Goal: Transaction & Acquisition: Purchase product/service

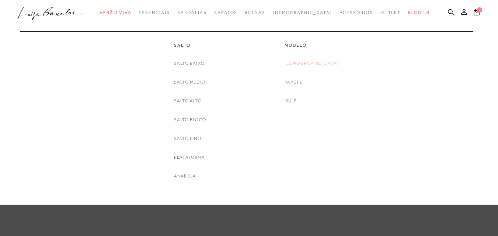
click at [310, 62] on link "[DEMOGRAPHIC_DATA]" at bounding box center [312, 64] width 55 height 8
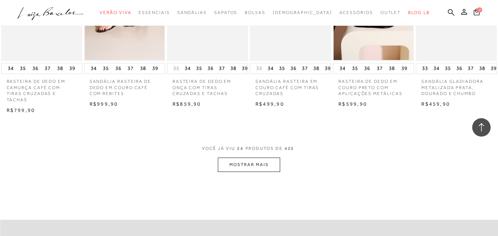
scroll to position [700, 0]
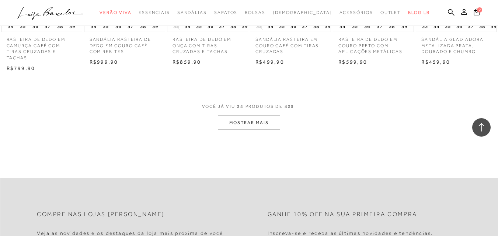
click at [250, 118] on button "MOSTRAR MAIS" at bounding box center [249, 123] width 62 height 14
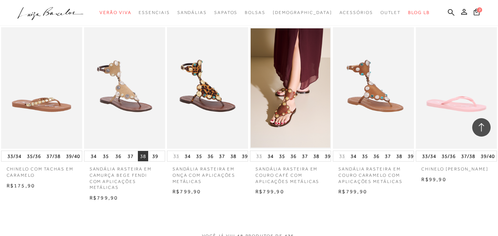
scroll to position [1327, 0]
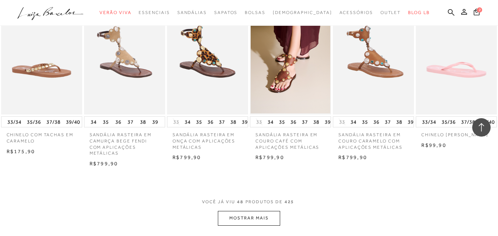
click at [238, 213] on button "MOSTRAR MAIS" at bounding box center [249, 218] width 62 height 14
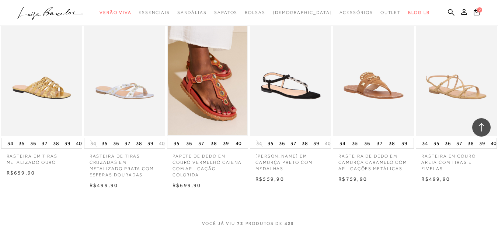
scroll to position [2101, 0]
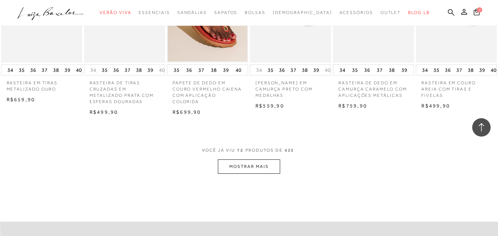
click at [255, 170] on button "MOSTRAR MAIS" at bounding box center [249, 167] width 62 height 14
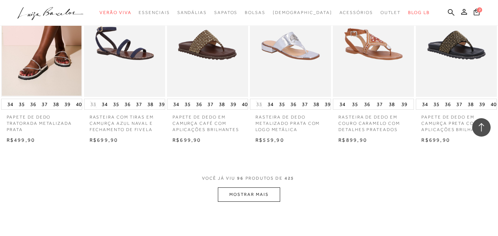
scroll to position [2838, 0]
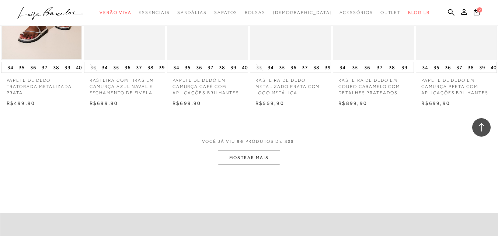
click at [241, 151] on button "MOSTRAR MAIS" at bounding box center [249, 158] width 62 height 14
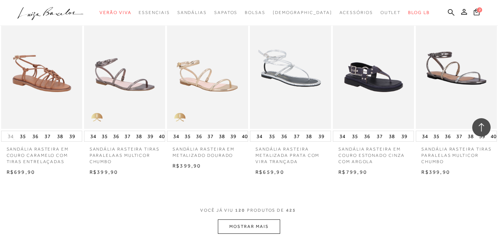
scroll to position [3575, 0]
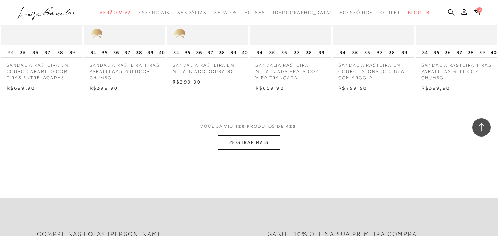
click at [252, 136] on button "MOSTRAR MAIS" at bounding box center [249, 143] width 62 height 14
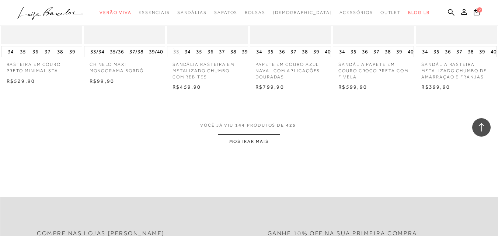
scroll to position [4312, 0]
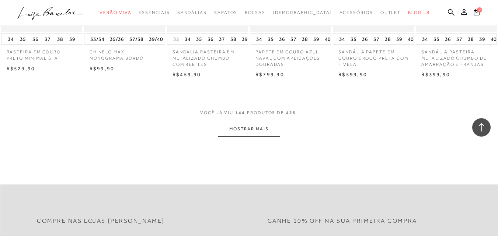
click at [241, 122] on button "MOSTRAR MAIS" at bounding box center [249, 129] width 62 height 14
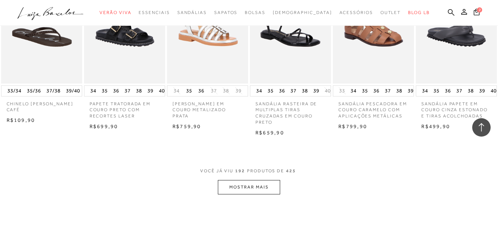
scroll to position [5736, 0]
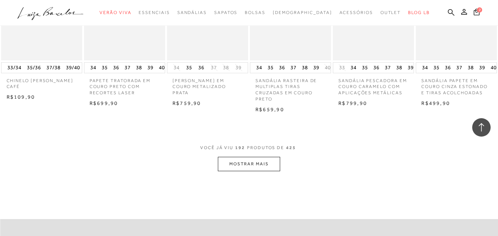
click at [246, 157] on button "MOSTRAR MAIS" at bounding box center [249, 164] width 62 height 14
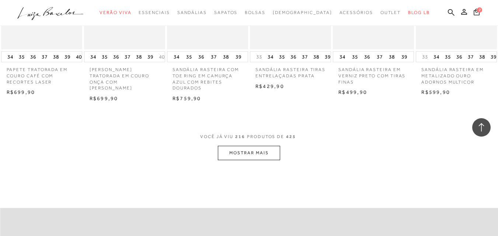
scroll to position [6474, 0]
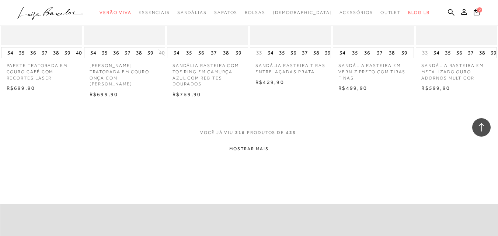
click at [252, 142] on button "MOSTRAR MAIS" at bounding box center [249, 149] width 62 height 14
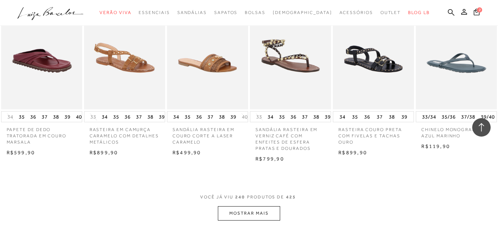
scroll to position [7137, 0]
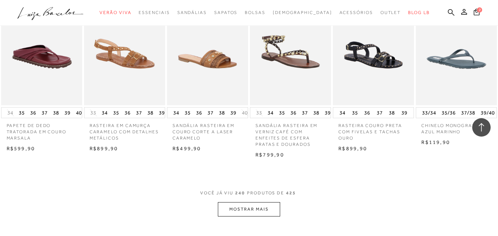
click at [245, 202] on button "MOSTRAR MAIS" at bounding box center [249, 209] width 62 height 14
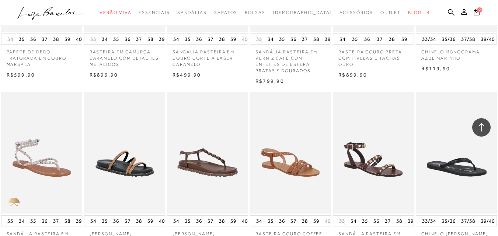
scroll to position [7831, 0]
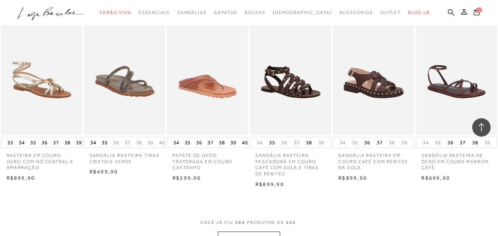
click at [244, 148] on p "PAPETE DE DEDO TRATORADA EM COURO CASTANHO" at bounding box center [207, 159] width 81 height 23
click at [243, 232] on button "MOSTRAR MAIS" at bounding box center [249, 239] width 62 height 14
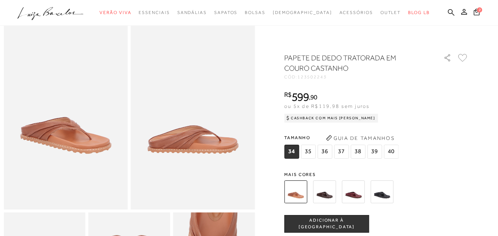
scroll to position [37, 0]
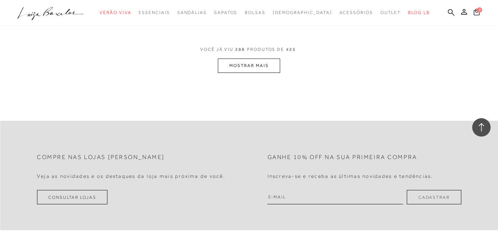
scroll to position [1424, 0]
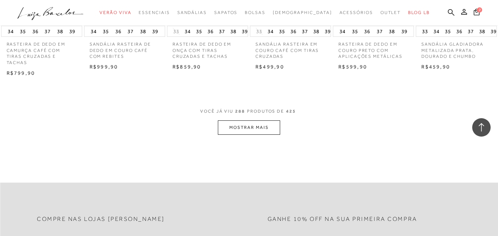
click at [251, 130] on button "MOSTRAR MAIS" at bounding box center [249, 128] width 62 height 14
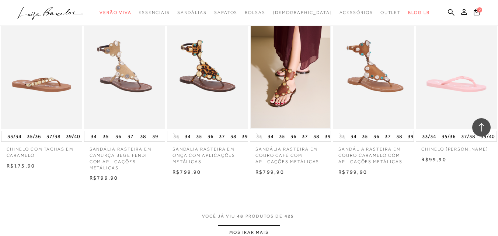
scroll to position [2161, 0]
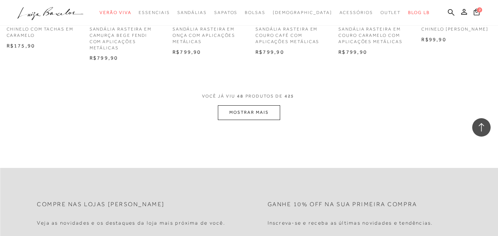
click at [251, 111] on button "MOSTRAR MAIS" at bounding box center [249, 112] width 62 height 14
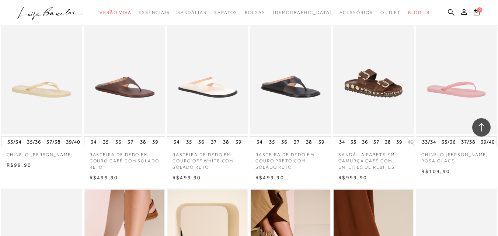
scroll to position [2861, 0]
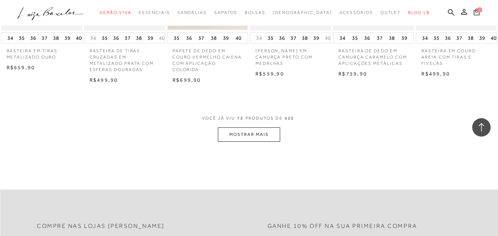
click at [260, 133] on button "MOSTRAR MAIS" at bounding box center [249, 135] width 62 height 14
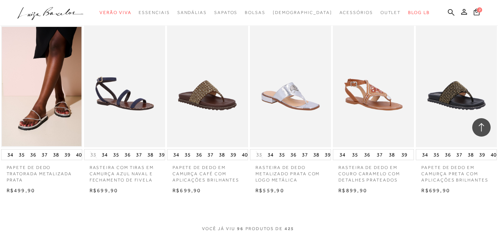
scroll to position [3598, 0]
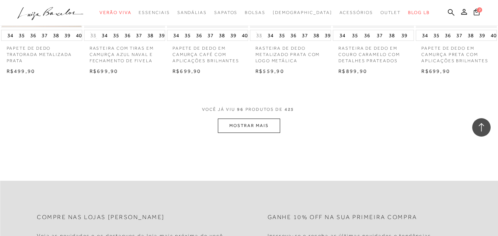
click at [250, 119] on button "MOSTRAR MAIS" at bounding box center [249, 126] width 62 height 14
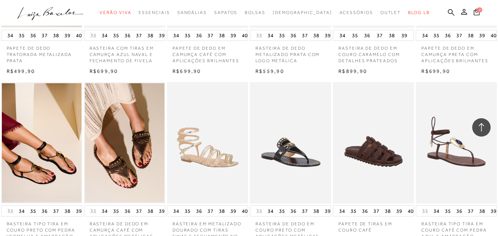
click at [247, 115] on img at bounding box center [208, 143] width 80 height 122
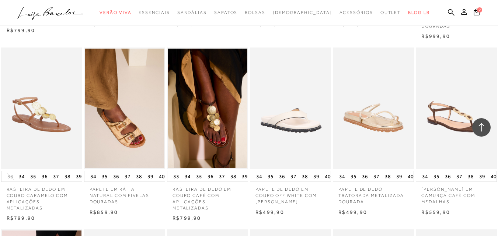
scroll to position [3282, 0]
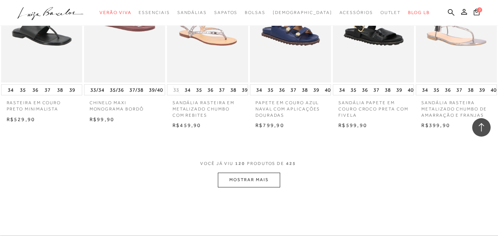
scroll to position [5015, 0]
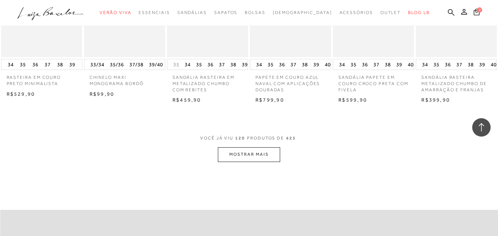
click at [241, 147] on button "MOSTRAR MAIS" at bounding box center [249, 154] width 62 height 14
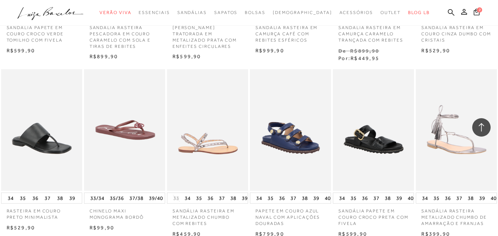
scroll to position [5752, 0]
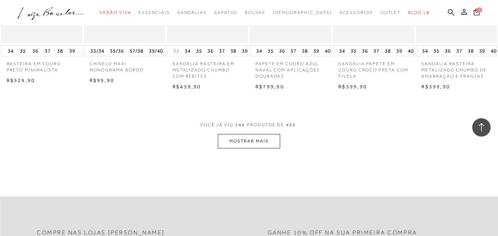
click at [244, 134] on button "MOSTRAR MAIS" at bounding box center [249, 141] width 62 height 14
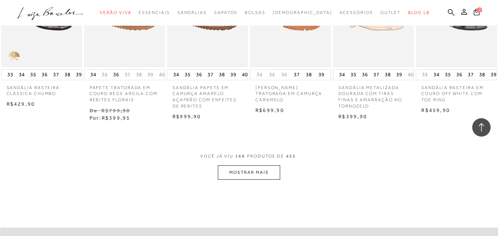
scroll to position [6489, 0]
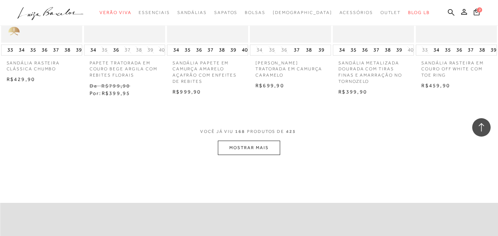
click at [243, 141] on button "MOSTRAR MAIS" at bounding box center [249, 148] width 62 height 14
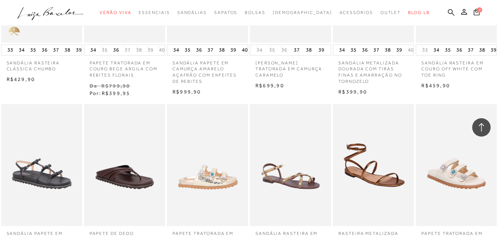
click at [243, 137] on img at bounding box center [208, 165] width 80 height 122
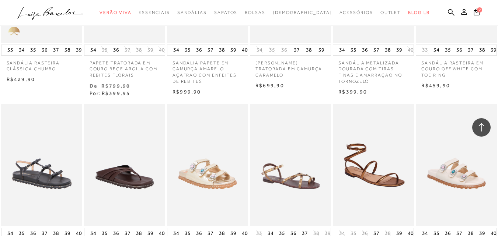
scroll to position [6835, 0]
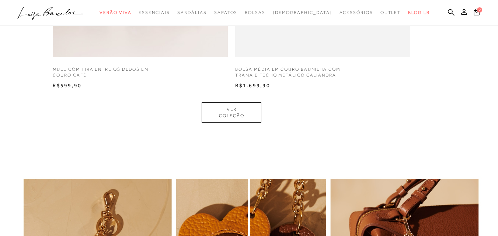
scroll to position [516, 0]
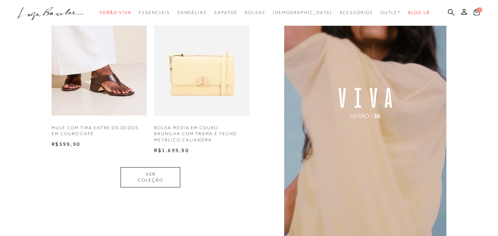
click at [474, 10] on icon at bounding box center [477, 11] width 6 height 7
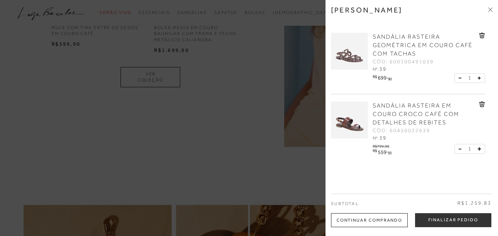
scroll to position [626, 0]
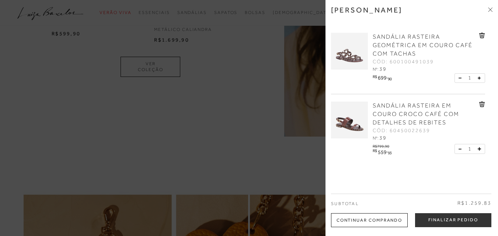
click at [492, 10] on icon at bounding box center [490, 9] width 4 height 4
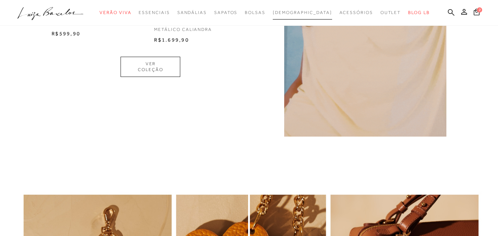
click at [297, 13] on span "[DEMOGRAPHIC_DATA]" at bounding box center [302, 12] width 59 height 5
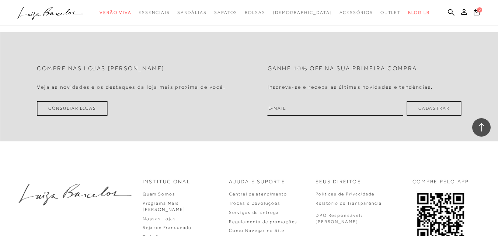
scroll to position [726, 0]
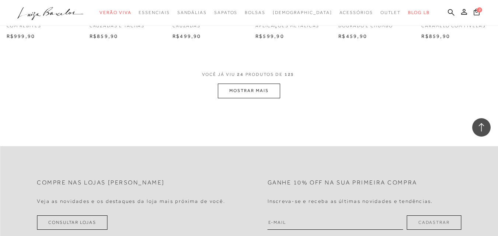
click at [258, 92] on button "MOSTRAR MAIS" at bounding box center [249, 91] width 62 height 14
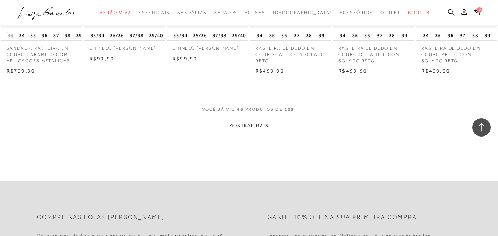
scroll to position [1426, 0]
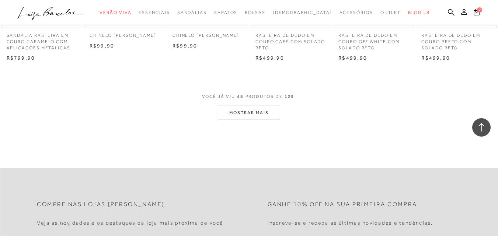
click at [257, 111] on button "MOSTRAR MAIS" at bounding box center [249, 113] width 62 height 14
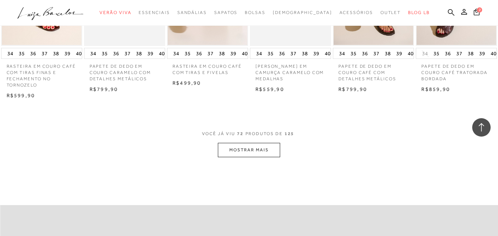
scroll to position [2126, 0]
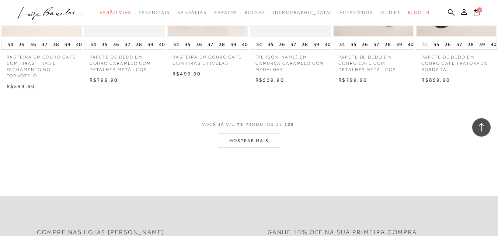
click at [235, 139] on button "MOSTRAR MAIS" at bounding box center [249, 141] width 62 height 14
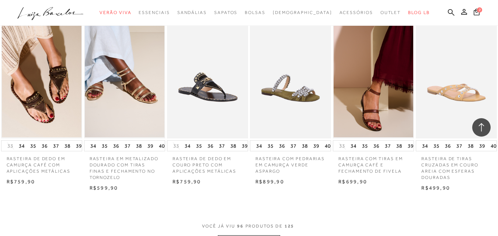
scroll to position [2827, 0]
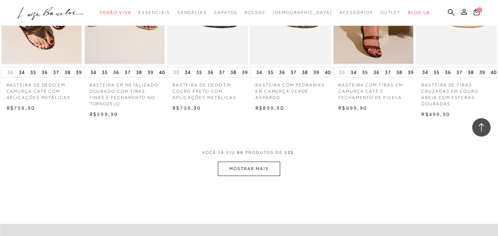
click at [248, 162] on button "MOSTRAR MAIS" at bounding box center [249, 169] width 62 height 14
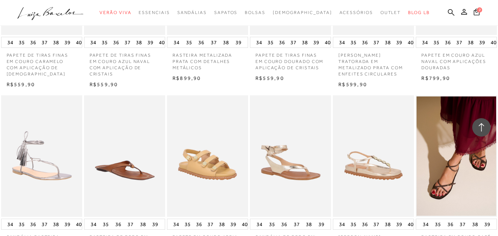
scroll to position [3416, 0]
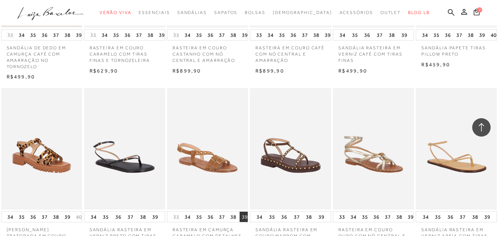
click at [244, 212] on button "39" at bounding box center [245, 217] width 10 height 10
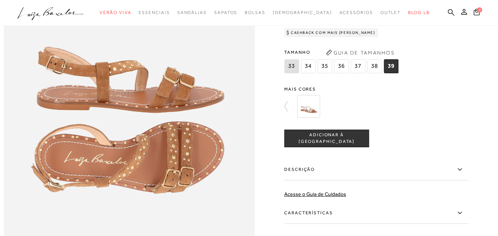
scroll to position [442, 0]
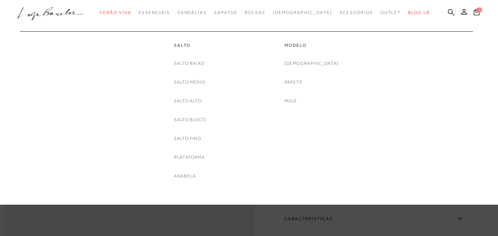
click at [114, 25] on div at bounding box center [245, 27] width 449 height 7
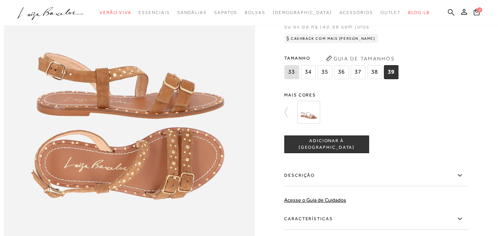
click at [448, 13] on icon at bounding box center [451, 12] width 7 height 7
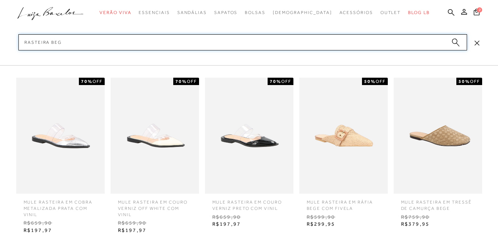
type input "rasteira bege"
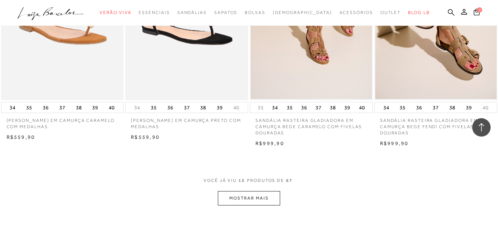
scroll to position [626, 0]
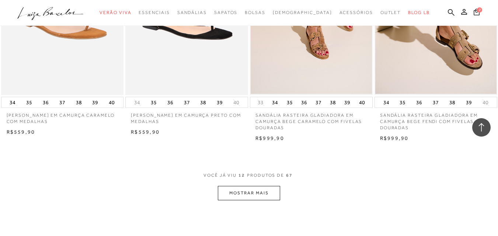
click at [249, 191] on button "MOSTRAR MAIS" at bounding box center [249, 193] width 62 height 14
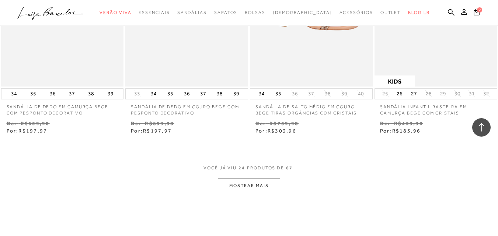
scroll to position [1364, 0]
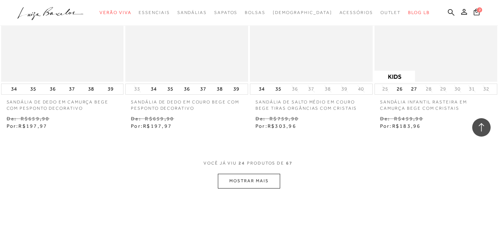
click at [250, 176] on button "MOSTRAR MAIS" at bounding box center [249, 181] width 62 height 14
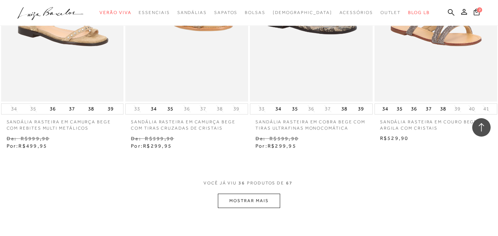
scroll to position [2064, 0]
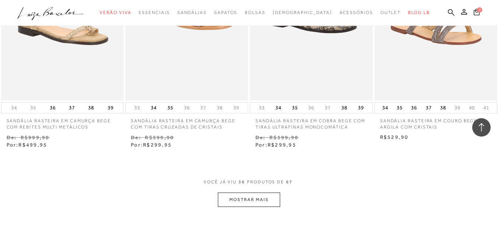
click at [236, 193] on button "MOSTRAR MAIS" at bounding box center [249, 200] width 62 height 14
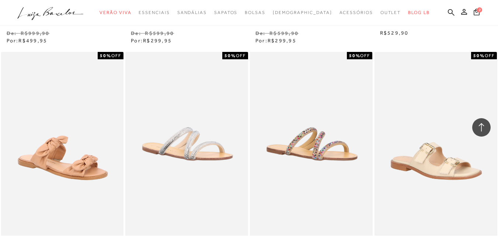
scroll to position [2211, 0]
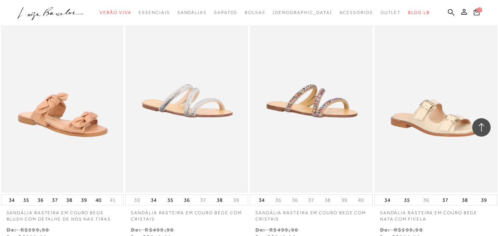
click at [416, 111] on img at bounding box center [435, 101] width 121 height 182
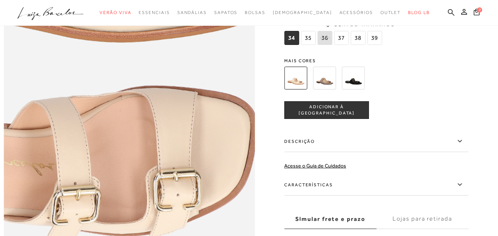
scroll to position [516, 0]
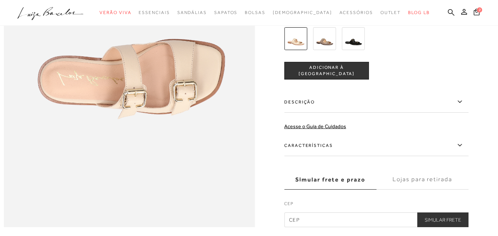
click at [326, 50] on img at bounding box center [324, 38] width 23 height 23
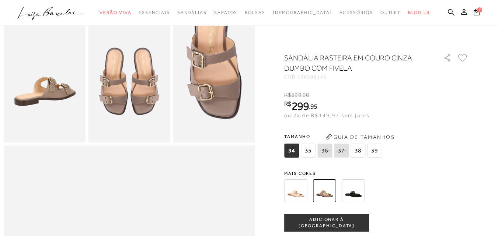
click at [293, 191] on img at bounding box center [295, 190] width 23 height 23
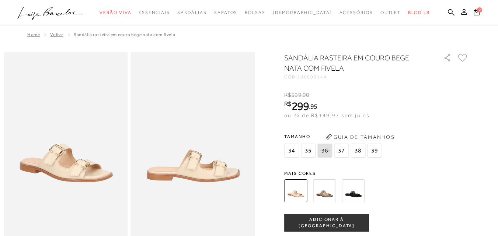
scroll to position [147, 0]
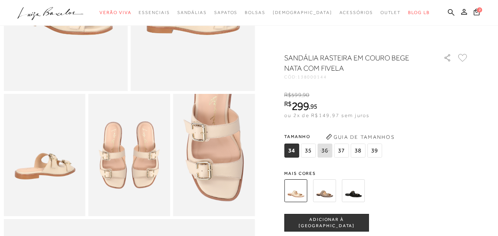
click at [329, 191] on img at bounding box center [324, 190] width 23 height 23
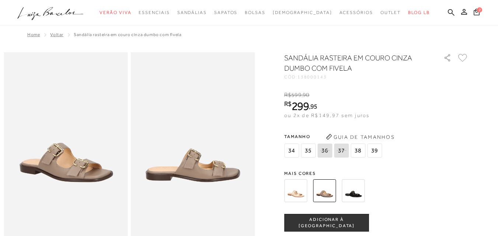
click at [360, 146] on div "Tamanho 34 35 36 37 38 39" at bounding box center [334, 145] width 100 height 28
click at [362, 195] on img at bounding box center [353, 190] width 23 height 23
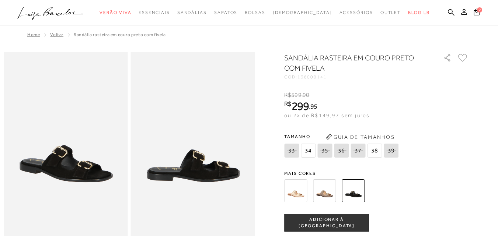
click at [328, 196] on img at bounding box center [324, 190] width 23 height 23
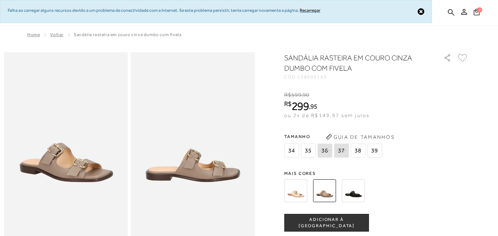
scroll to position [74, 0]
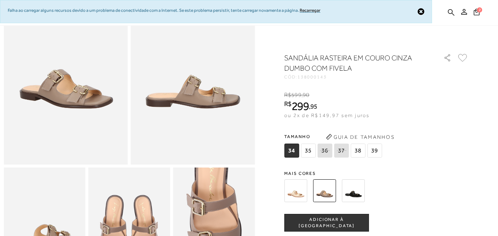
click at [378, 148] on span "39" at bounding box center [374, 151] width 15 height 14
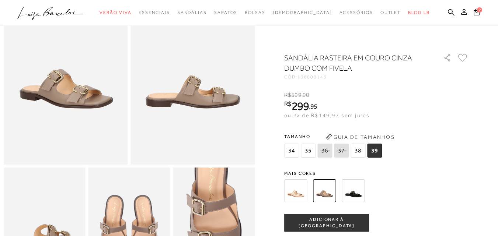
click at [329, 224] on span "ADICIONAR À [GEOGRAPHIC_DATA]" at bounding box center [327, 223] width 84 height 13
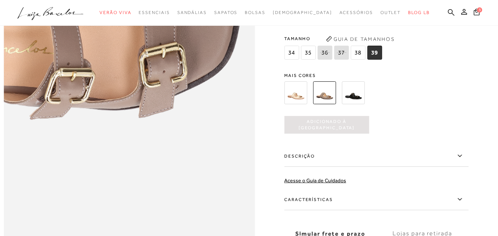
scroll to position [516, 0]
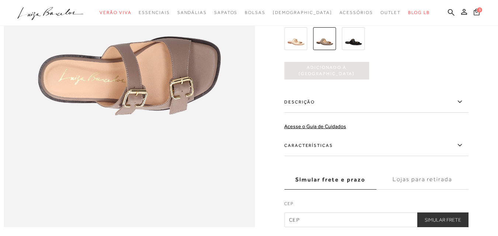
click at [474, 11] on icon at bounding box center [477, 11] width 6 height 7
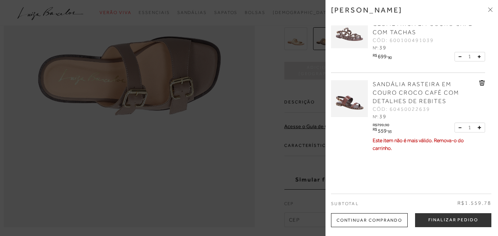
scroll to position [0, 0]
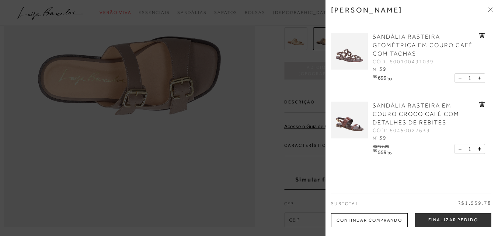
click at [481, 35] on icon at bounding box center [482, 36] width 6 height 6
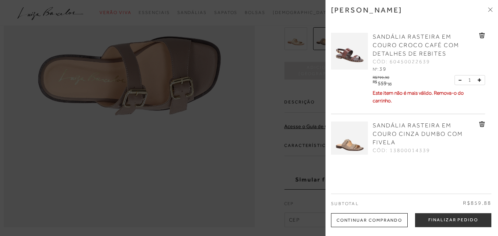
click at [479, 35] on icon at bounding box center [482, 36] width 6 height 6
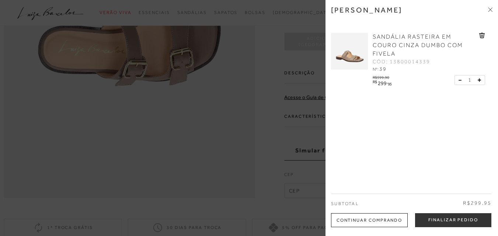
scroll to position [553, 0]
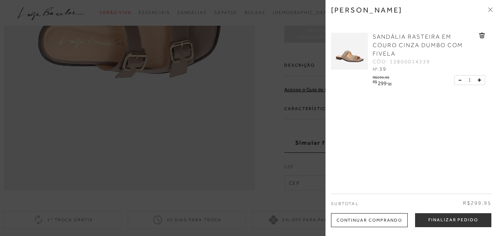
click at [489, 10] on icon at bounding box center [490, 9] width 4 height 4
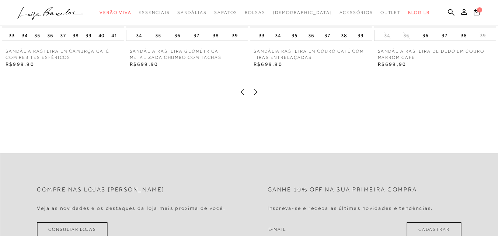
scroll to position [958, 0]
